Goal: Contribute content: Contribute content

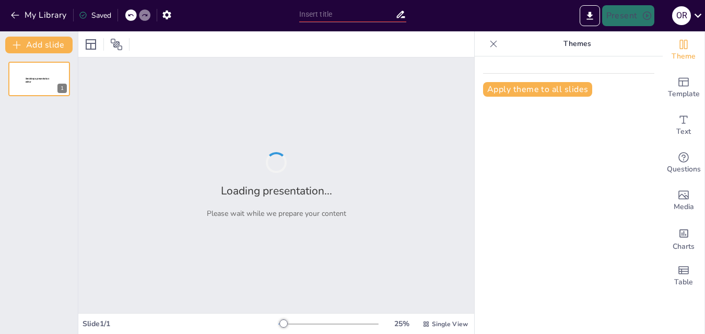
type input "Transformasi Sampah Organik Menjadi Pupuk Cair: Solusi Ramah Lingkungan di [GEO…"
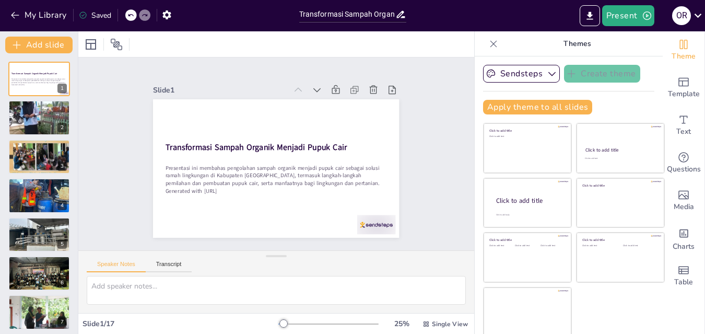
checkbox input "true"
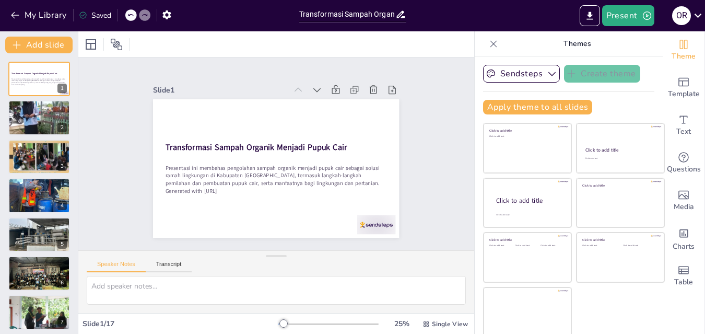
checkbox input "true"
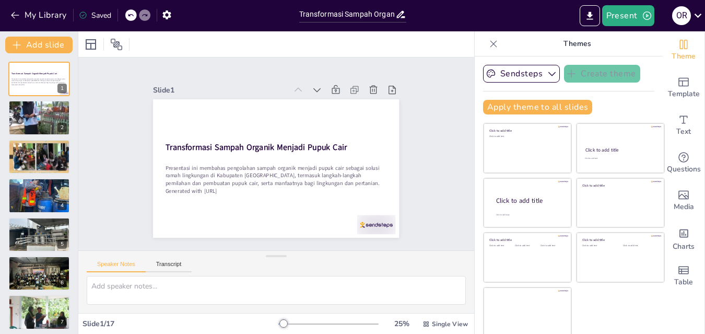
checkbox input "true"
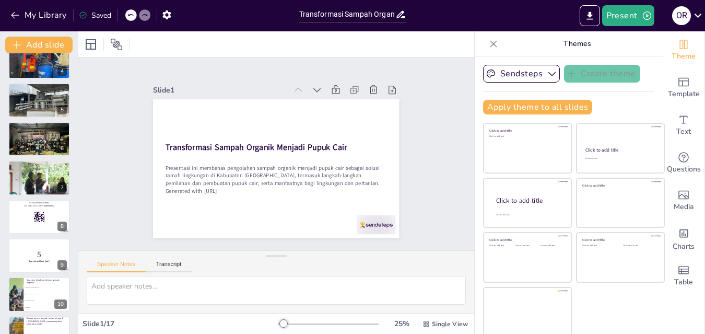
scroll to position [143, 0]
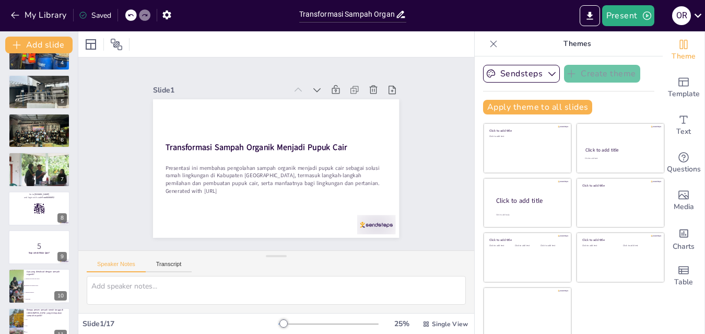
checkbox input "true"
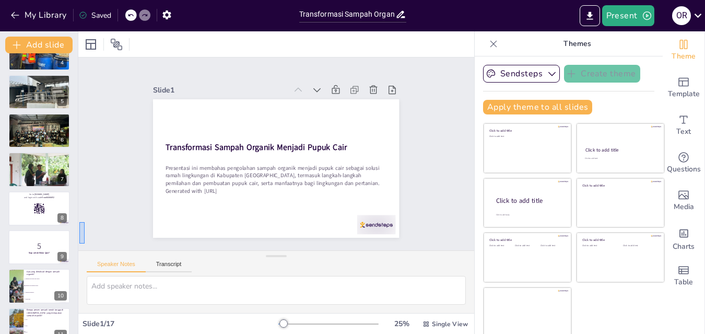
drag, startPoint x: 79, startPoint y: 222, endPoint x: 85, endPoint y: 243, distance: 22.0
click at [94, 243] on div "Slide 1 Transformasi Sampah Organik Menjadi Pupuk Cair Presentasi ini membahas …" at bounding box center [276, 153] width 364 height 439
checkbox input "true"
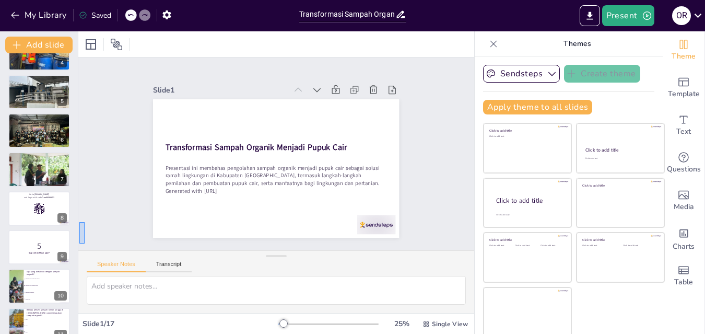
checkbox input "true"
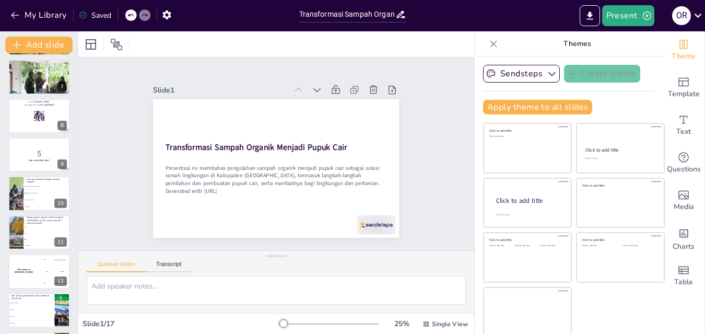
scroll to position [250, 0]
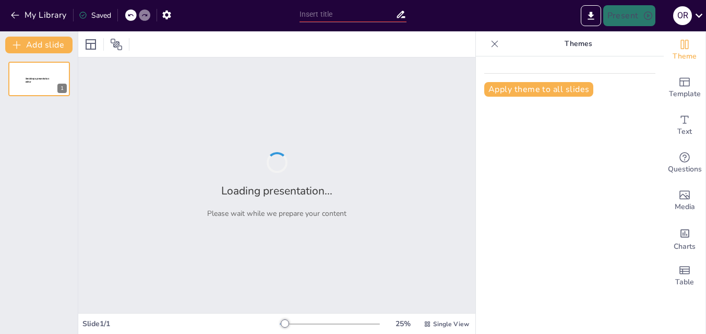
type input "Transformasi Sampah Rumah Tangga Menjadi Pupuk Cair: Solusi Ramah Lingkungan di…"
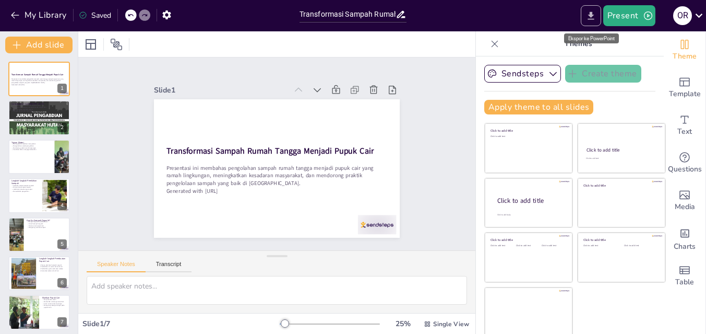
click at [590, 20] on icon "Export to PowerPoint" at bounding box center [591, 15] width 11 height 11
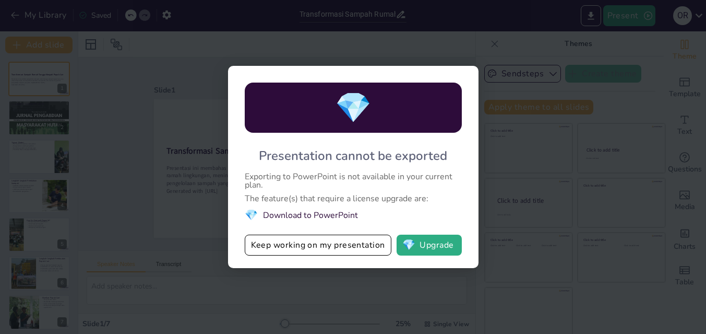
click at [536, 45] on div "💎 Presentation cannot be exported Exporting to PowerPoint is not available in y…" at bounding box center [353, 167] width 706 height 334
click at [513, 46] on div "💎 Presentation cannot be exported Exporting to PowerPoint is not available in y…" at bounding box center [353, 167] width 706 height 334
click at [506, 64] on div "💎 Presentation cannot be exported Exporting to PowerPoint is not available in y…" at bounding box center [353, 167] width 706 height 334
click at [355, 248] on button "Keep working on my presentation" at bounding box center [318, 244] width 147 height 21
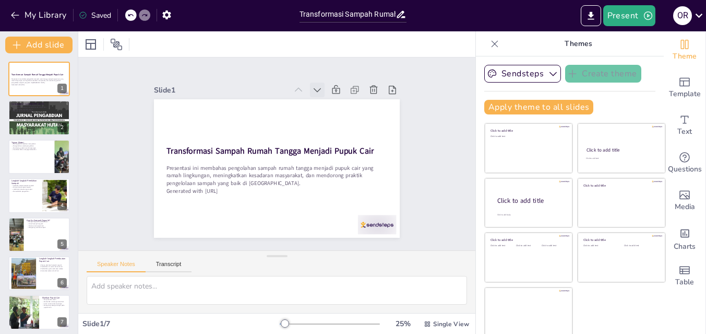
click at [318, 90] on icon at bounding box center [323, 94] width 11 height 11
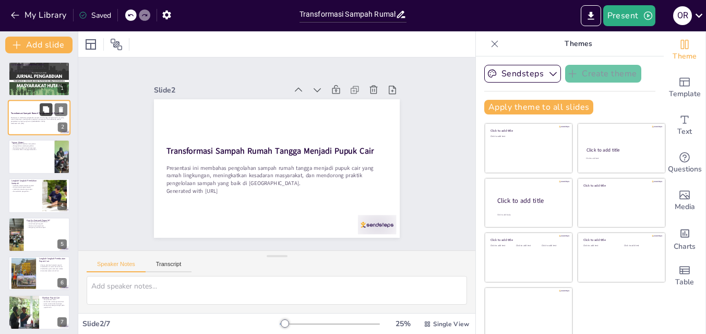
click at [46, 111] on icon at bounding box center [46, 109] width 6 height 6
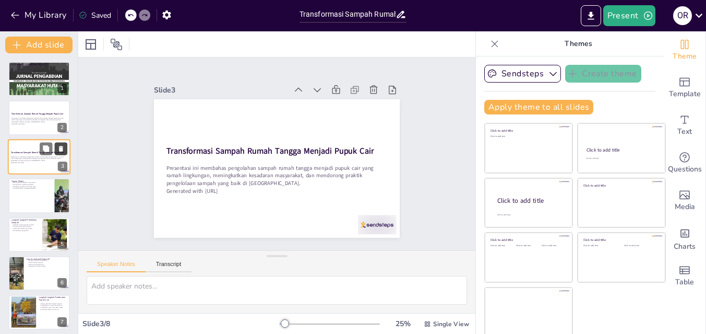
click at [61, 150] on icon at bounding box center [61, 149] width 4 height 6
type textarea "Kesadaran masyarakat adalah kunci dalam pengelolaan sampah yang baik. Dengan me…"
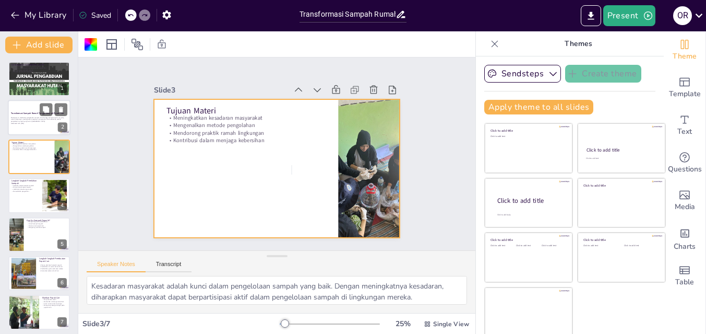
click at [46, 118] on p "Presentasi ini membahas pengolahan sampah rumah tangga menjadi pupuk cair yang …" at bounding box center [39, 119] width 56 height 6
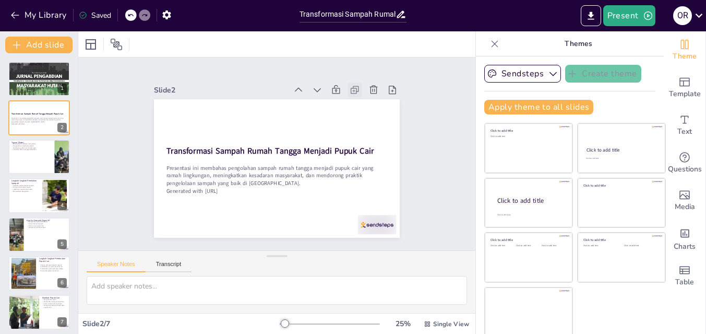
click at [360, 101] on icon at bounding box center [366, 107] width 13 height 13
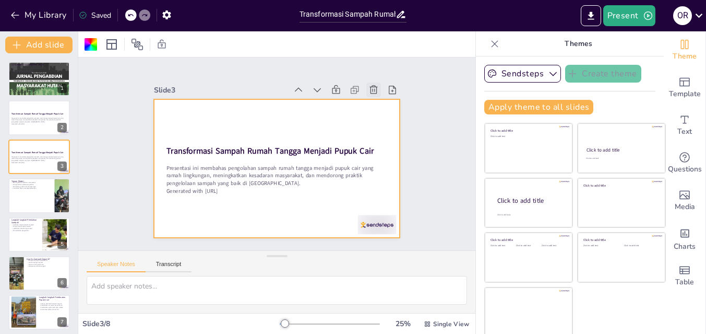
click at [374, 94] on icon at bounding box center [379, 99] width 11 height 11
type textarea "Kesadaran masyarakat adalah kunci dalam pengelolaan sampah yang baik. Dengan me…"
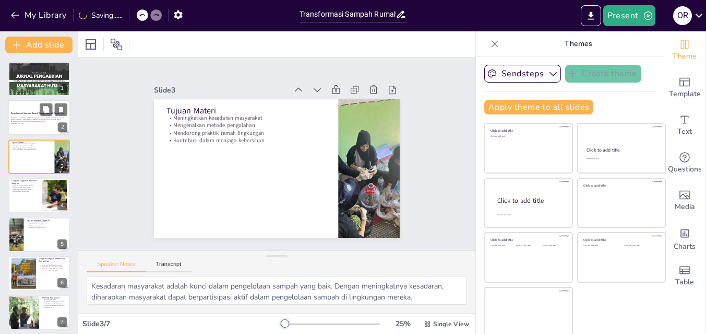
click at [37, 123] on p "Generated with [URL]" at bounding box center [39, 124] width 56 height 2
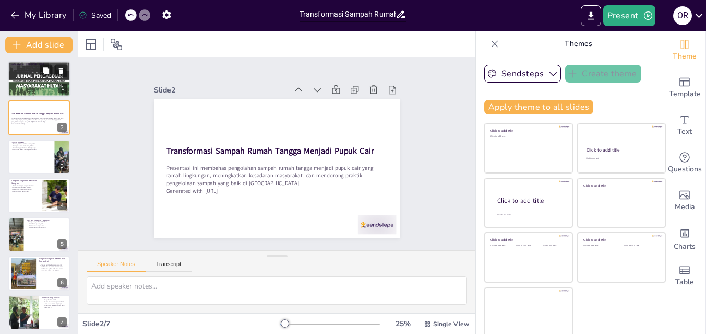
click at [39, 81] on div at bounding box center [39, 78] width 63 height 89
type textarea "Populasi yang besar di Kabupaten Pandeglang menyebabkan jumlah sampah yang diha…"
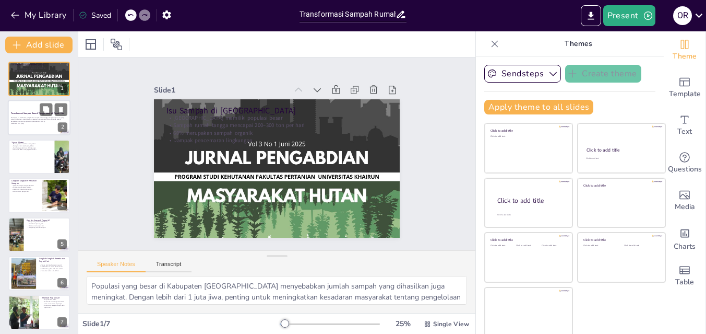
click at [38, 114] on strong "Transformasi Sampah Rumah Tangga Menjadi Pupuk Cair" at bounding box center [37, 113] width 53 height 3
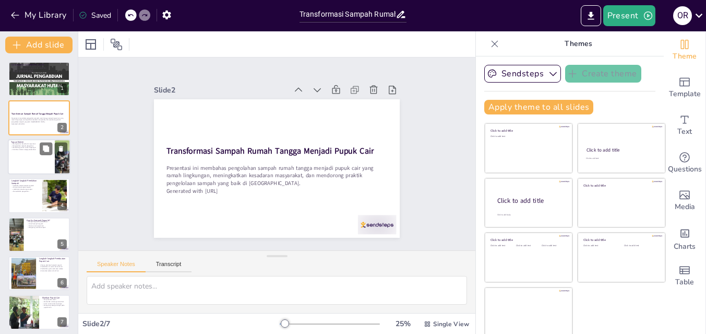
click at [35, 155] on div at bounding box center [39, 156] width 63 height 35
type textarea "Kesadaran masyarakat adalah kunci dalam pengelolaan sampah yang baik. Dengan me…"
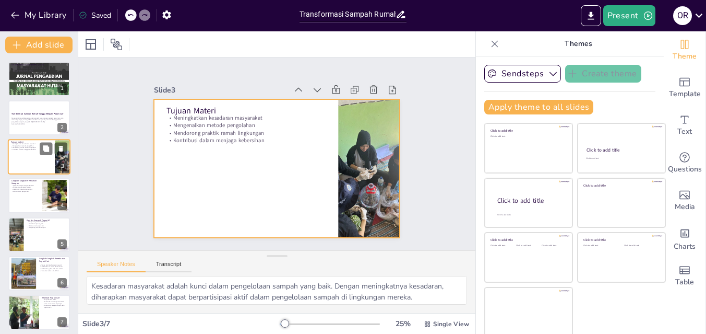
click at [11, 128] on div at bounding box center [39, 117] width 62 height 34
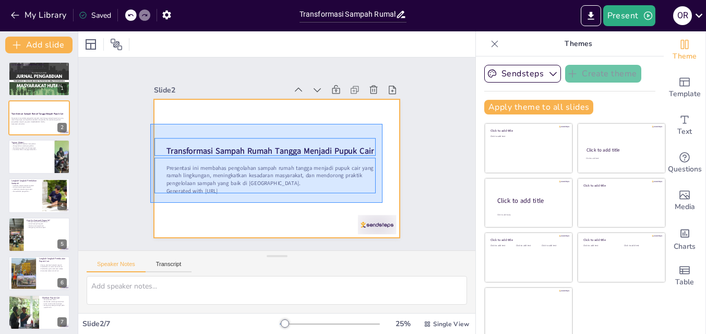
drag, startPoint x: 150, startPoint y: 124, endPoint x: 383, endPoint y: 203, distance: 245.3
click at [383, 203] on div at bounding box center [273, 168] width 269 height 186
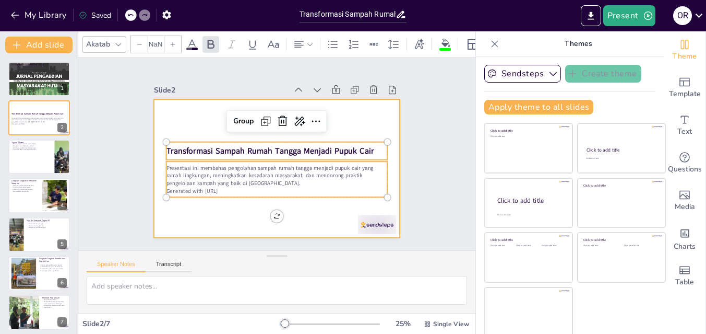
type input "--"
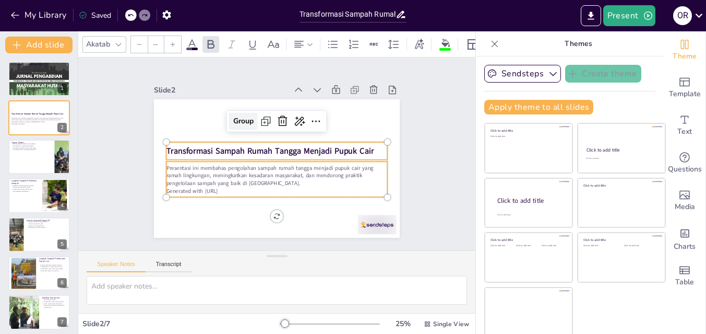
click at [234, 123] on div "Group" at bounding box center [247, 118] width 30 height 20
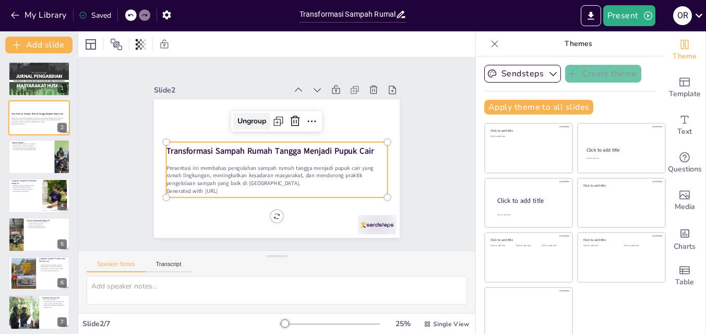
click at [245, 117] on div "Ungroup" at bounding box center [251, 121] width 37 height 17
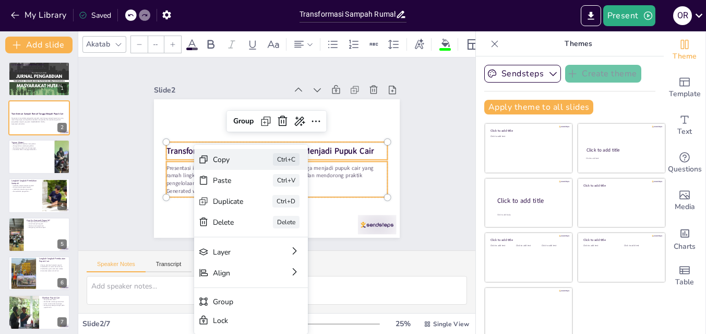
click at [277, 213] on div "Copy" at bounding box center [293, 221] width 32 height 16
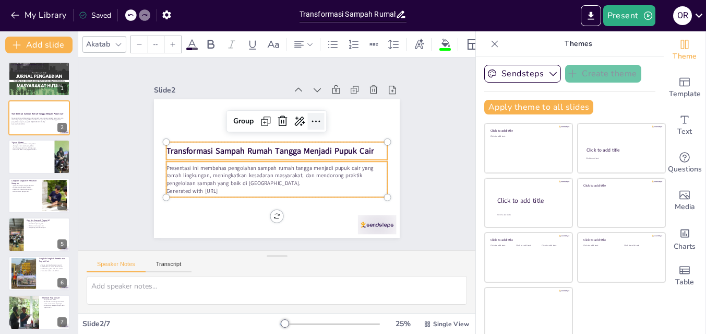
click at [315, 123] on icon at bounding box center [322, 130] width 15 height 15
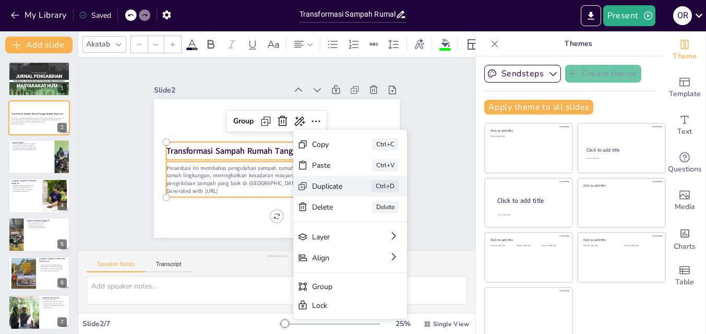
click at [342, 277] on div "Duplicate" at bounding box center [358, 287] width 32 height 21
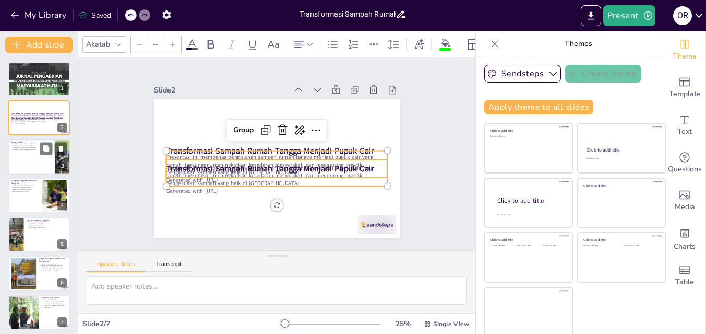
click at [53, 166] on div at bounding box center [39, 156] width 63 height 35
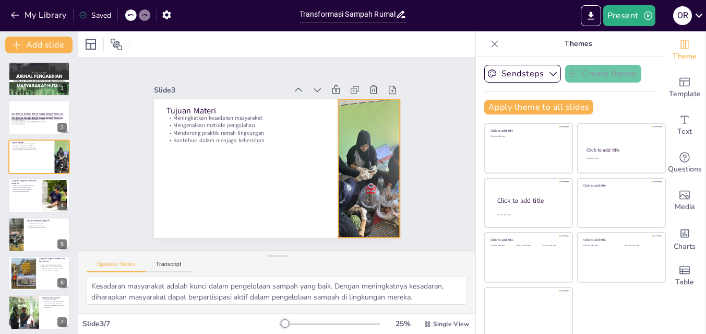
click at [328, 143] on div at bounding box center [359, 195] width 141 height 163
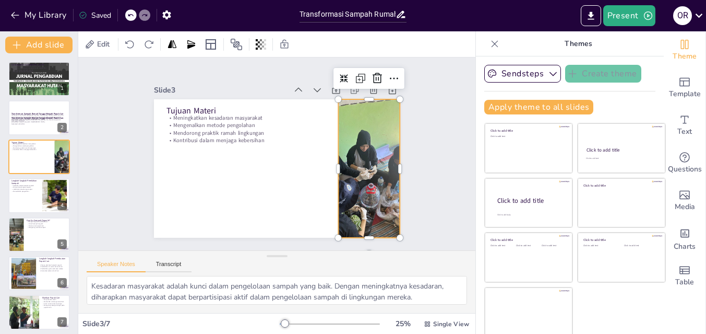
click at [340, 141] on div at bounding box center [367, 178] width 117 height 148
click at [395, 84] on icon at bounding box center [402, 91] width 14 height 14
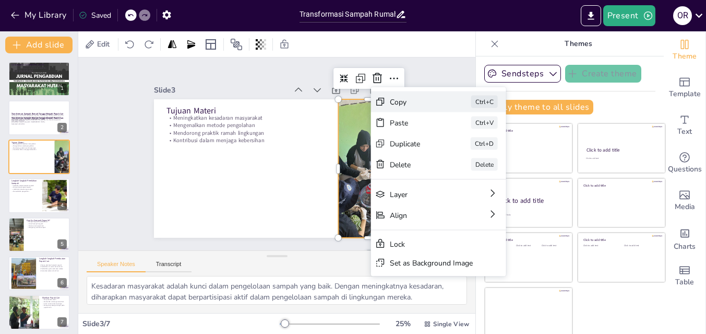
click at [462, 194] on div "Copy" at bounding box center [488, 204] width 53 height 20
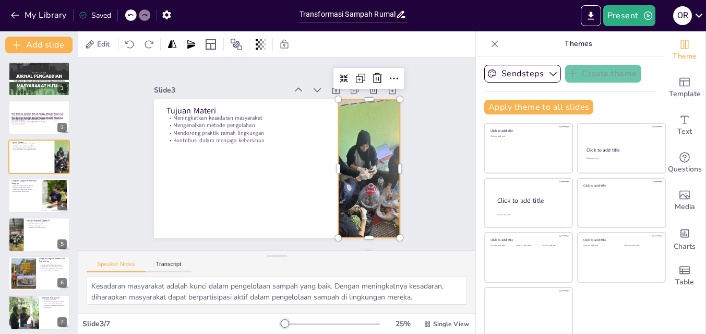
click at [415, 194] on div "Slide 1 Isu Sampah di Kabupaten Pandeglang Kabupaten Pandeglang memiliki popula…" at bounding box center [277, 153] width 333 height 227
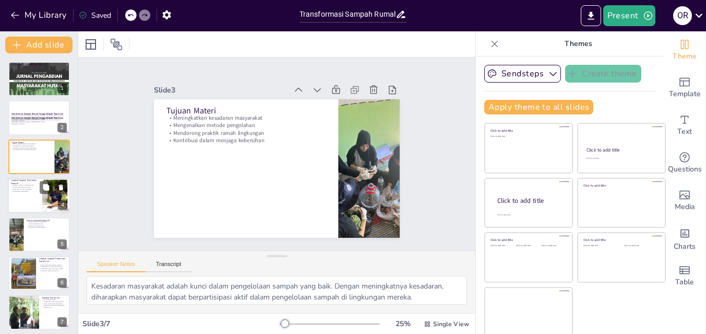
click at [51, 203] on div at bounding box center [54, 196] width 42 height 32
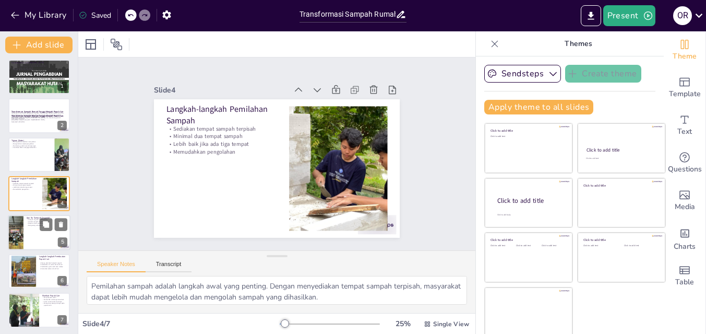
click at [45, 233] on div at bounding box center [39, 232] width 63 height 35
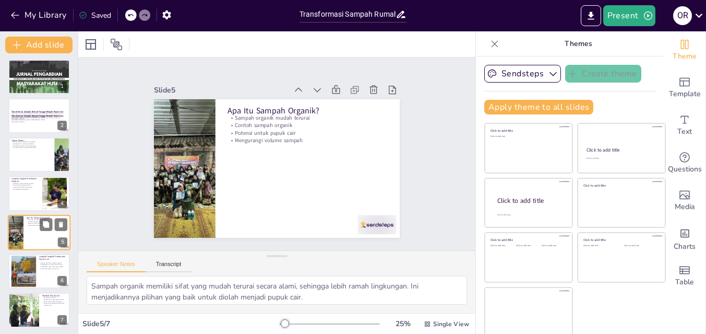
scroll to position [4, 0]
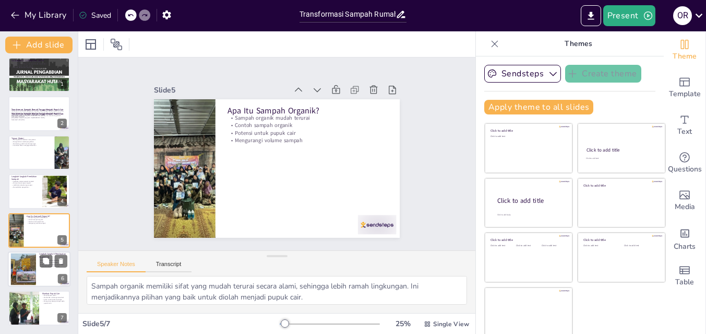
click at [36, 261] on div at bounding box center [39, 268] width 63 height 35
type textarea "Memotong sampah organik menjadi bagian kecil sangat penting untuk mempercepat p…"
